Goal: Task Accomplishment & Management: Complete application form

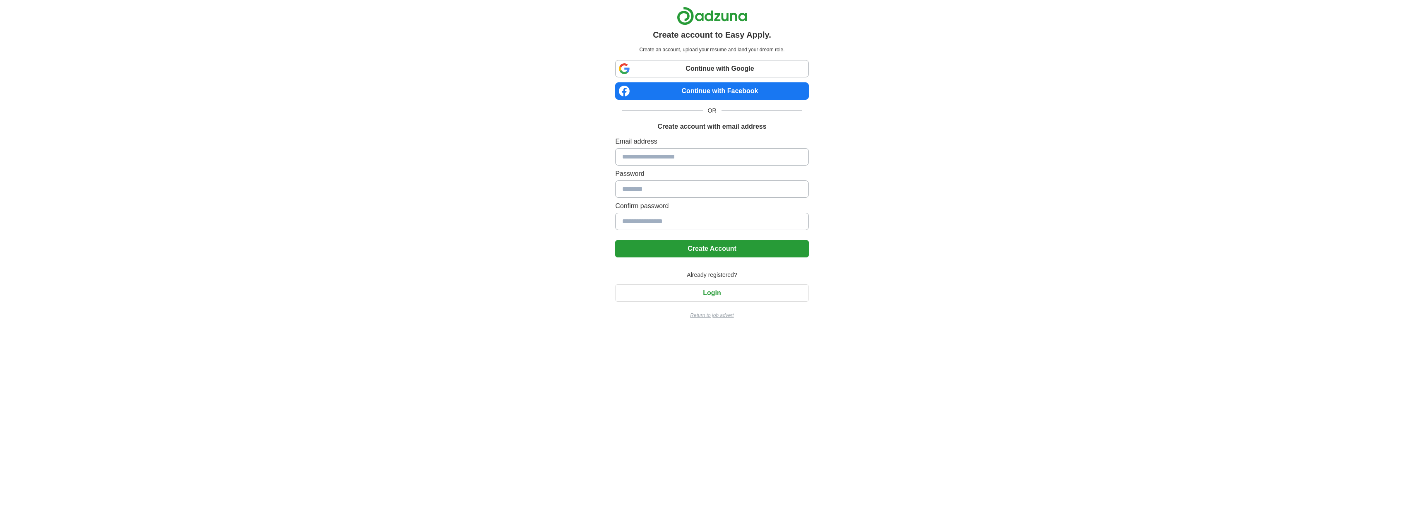
click at [724, 67] on link "Continue with Google" at bounding box center [711, 68] width 193 height 17
click at [676, 154] on input at bounding box center [711, 156] width 193 height 17
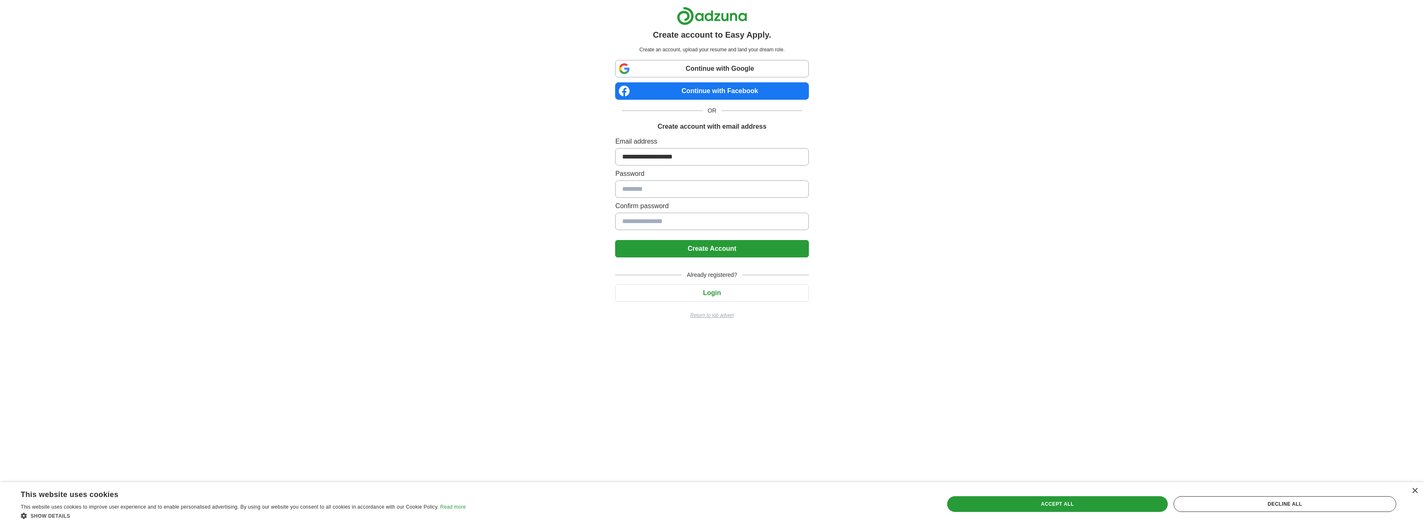
type input "**********"
click at [701, 247] on button "Create Account" at bounding box center [711, 248] width 193 height 17
